Goal: Navigation & Orientation: Find specific page/section

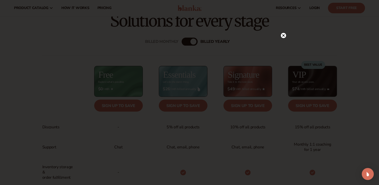
scroll to position [161, 0]
click at [280, 35] on circle at bounding box center [280, 35] width 5 height 5
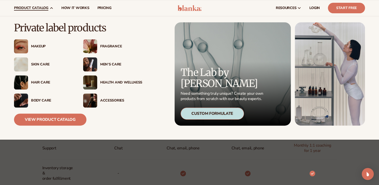
click at [22, 46] on img at bounding box center [21, 46] width 14 height 14
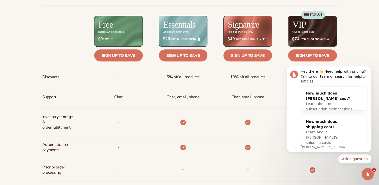
scroll to position [213, 0]
